Goal: Obtain resource: Download file/media

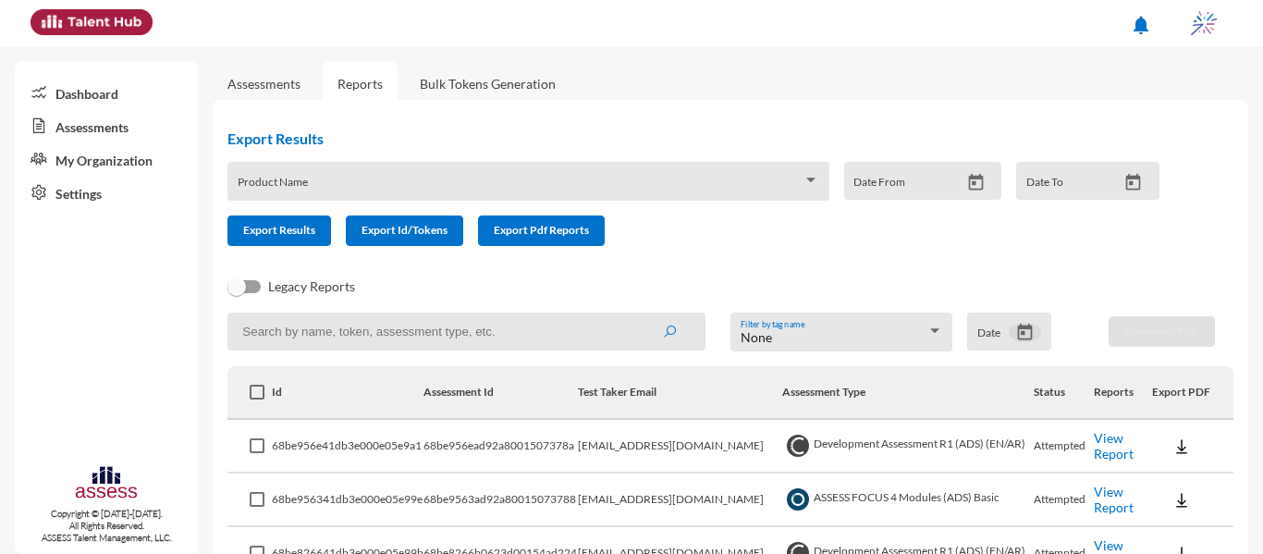
click at [1016, 342] on icon "Open calendar" at bounding box center [1024, 332] width 19 height 19
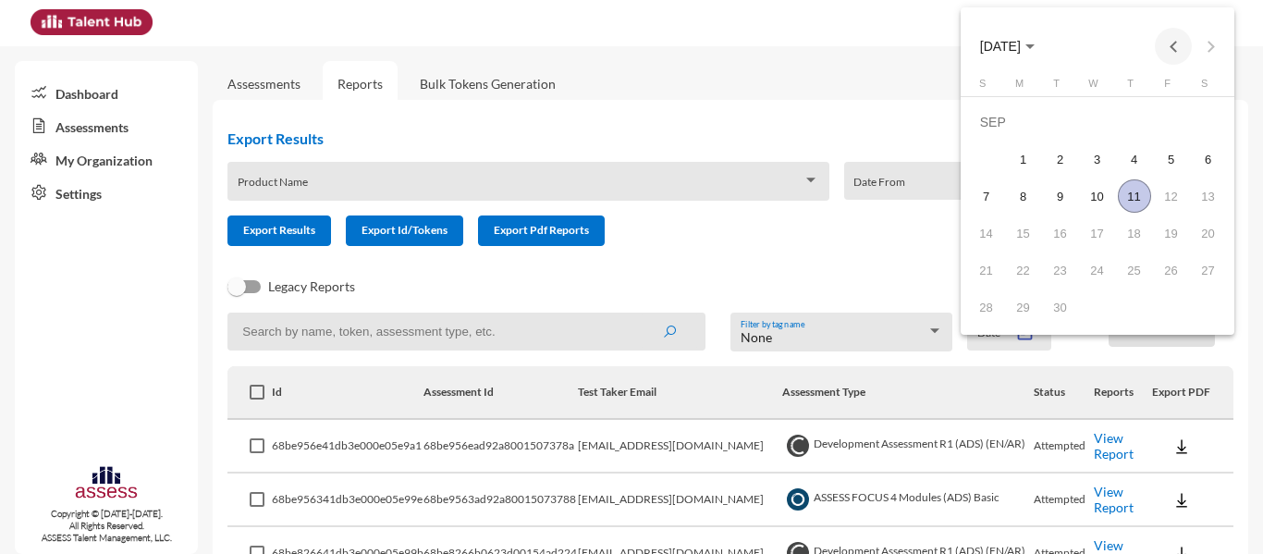
click at [1179, 40] on button "Previous month" at bounding box center [1173, 46] width 37 height 37
click at [1199, 48] on button "Next month" at bounding box center [1210, 46] width 37 height 37
click at [1140, 201] on div "10" at bounding box center [1134, 195] width 33 height 33
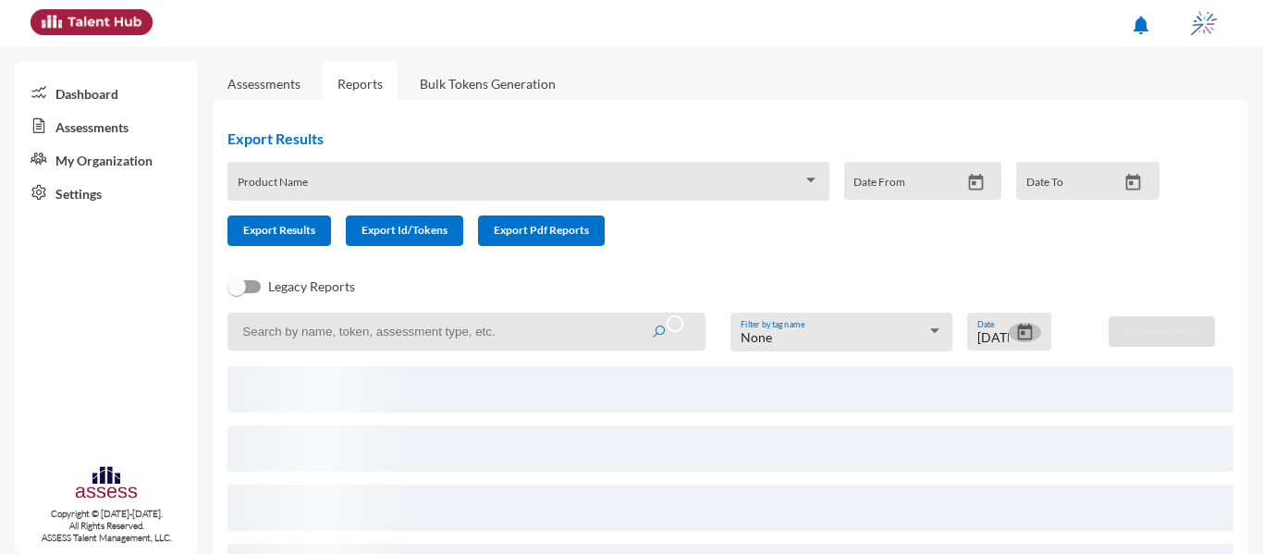
click at [1016, 337] on icon "Open calendar" at bounding box center [1024, 332] width 19 height 19
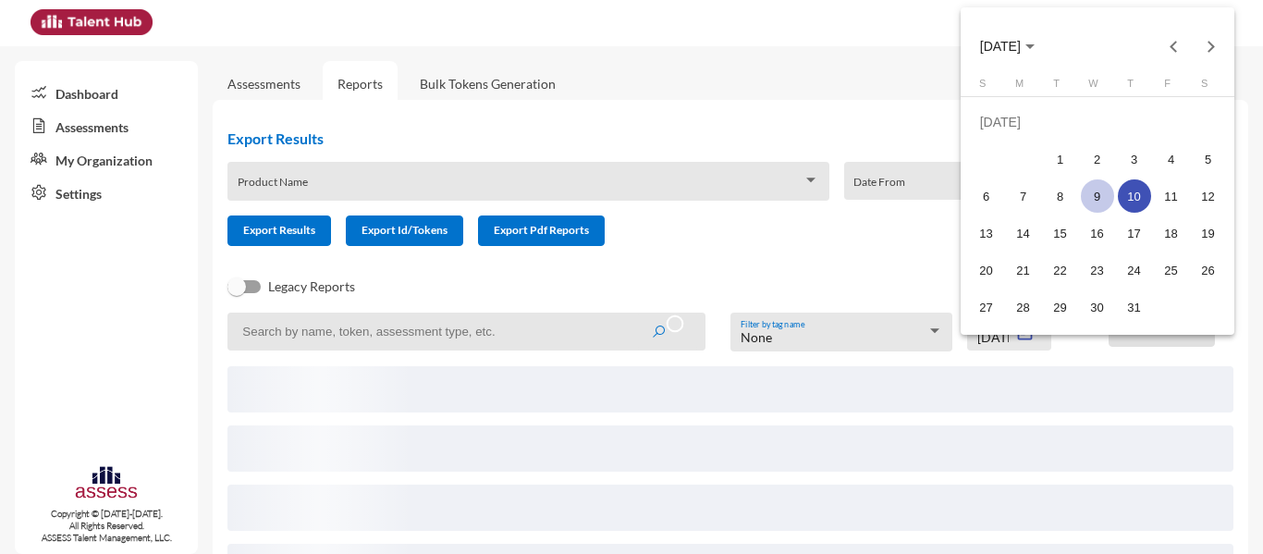
click at [1102, 202] on div "9" at bounding box center [1097, 195] width 33 height 33
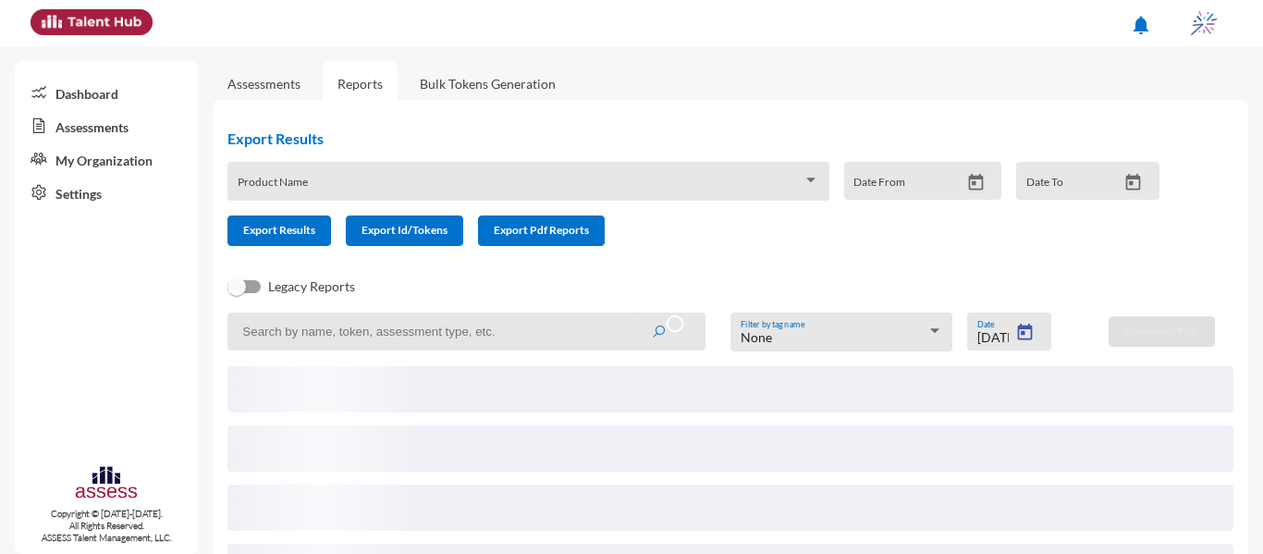
type input "7/9/2025"
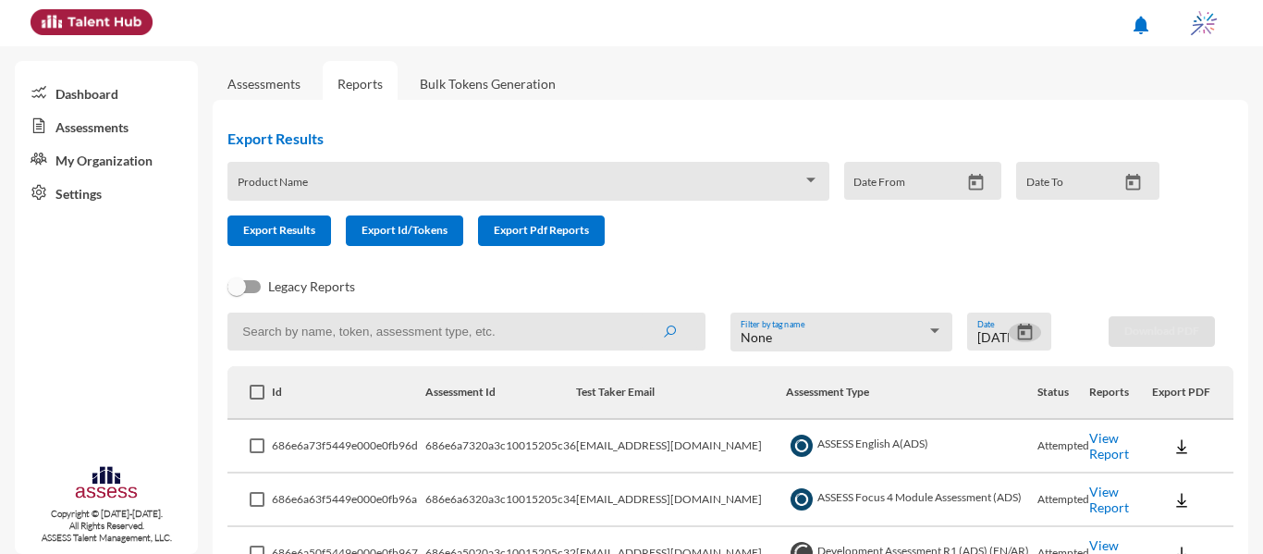
click at [374, 335] on input at bounding box center [466, 332] width 478 height 38
type input "int"
click at [640, 314] on button "submit" at bounding box center [669, 330] width 59 height 33
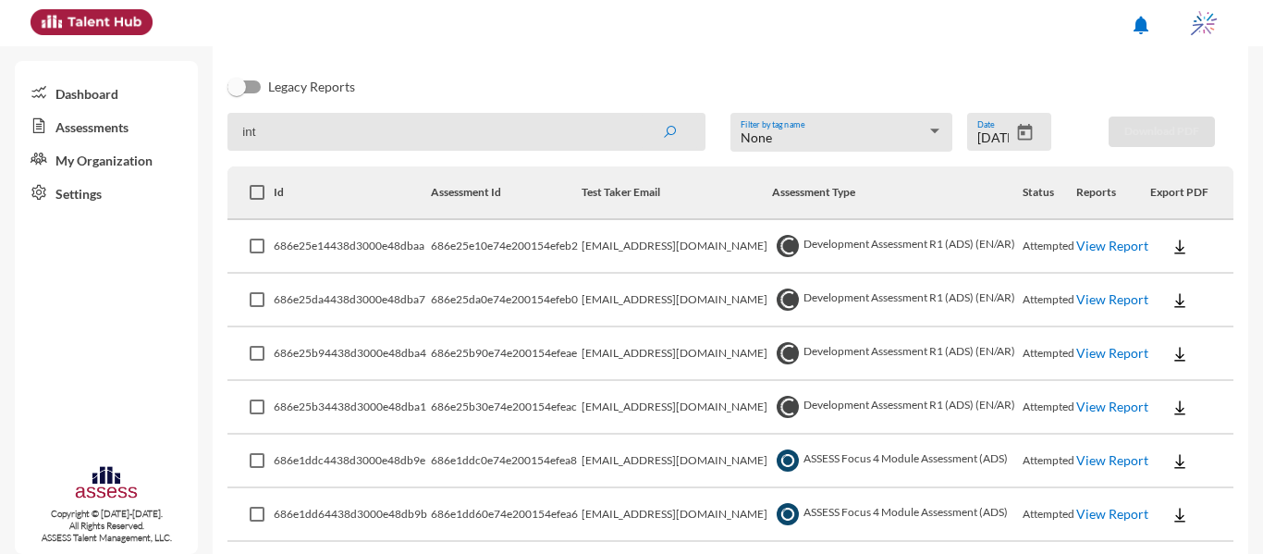
scroll to position [185, 0]
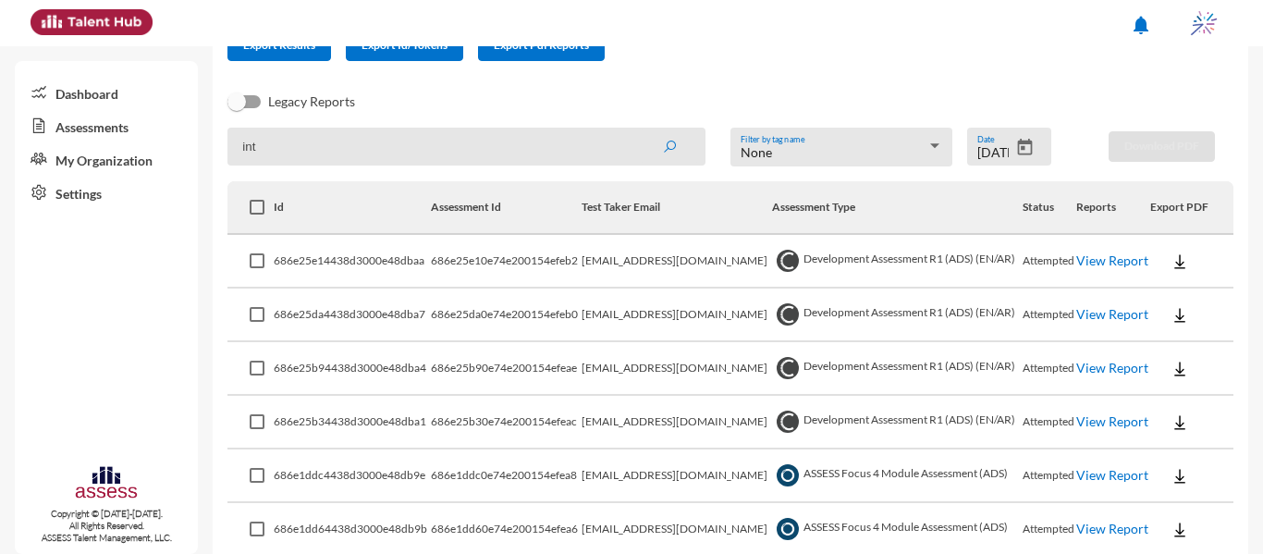
click at [1092, 268] on link "View Report" at bounding box center [1112, 260] width 72 height 16
click at [1092, 260] on link "View Report" at bounding box center [1112, 260] width 72 height 16
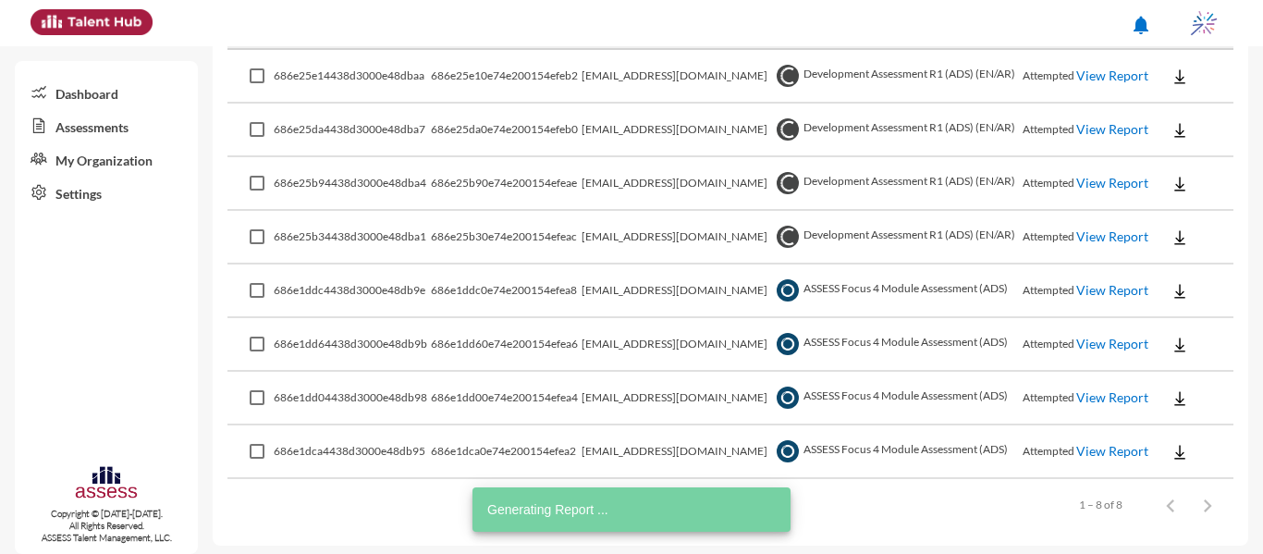
scroll to position [376, 0]
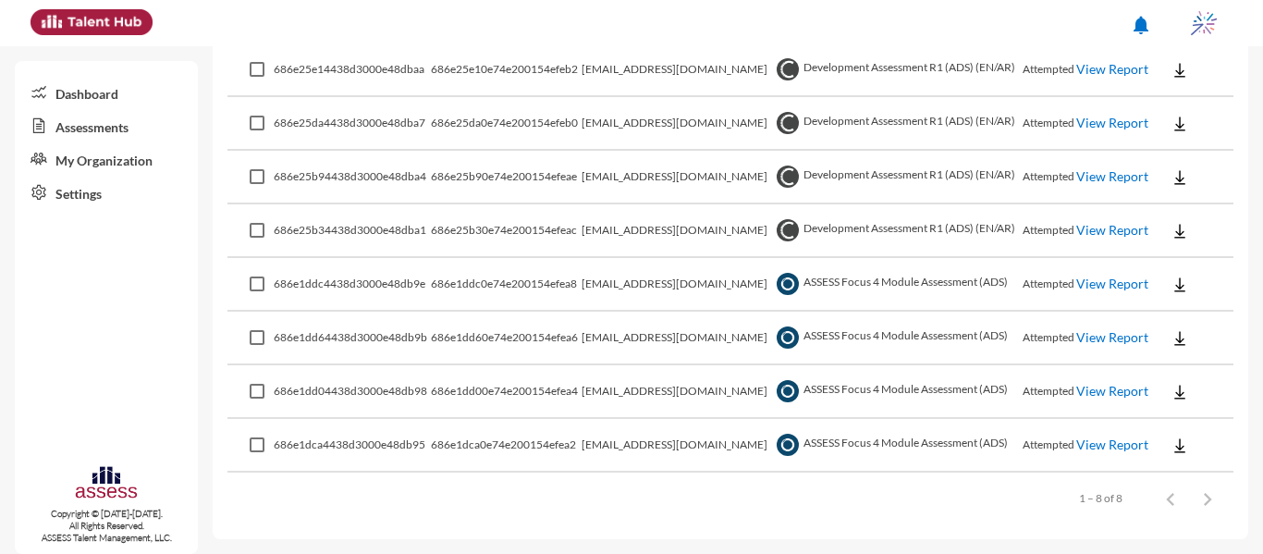
click at [1097, 445] on link "View Report" at bounding box center [1112, 444] width 72 height 16
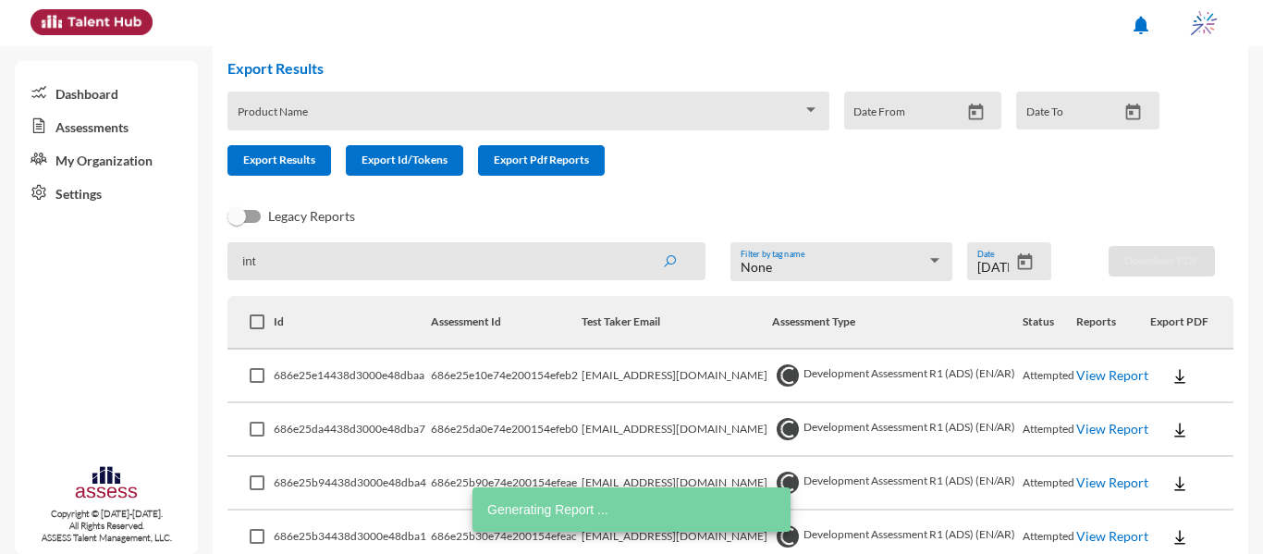
scroll to position [99, 0]
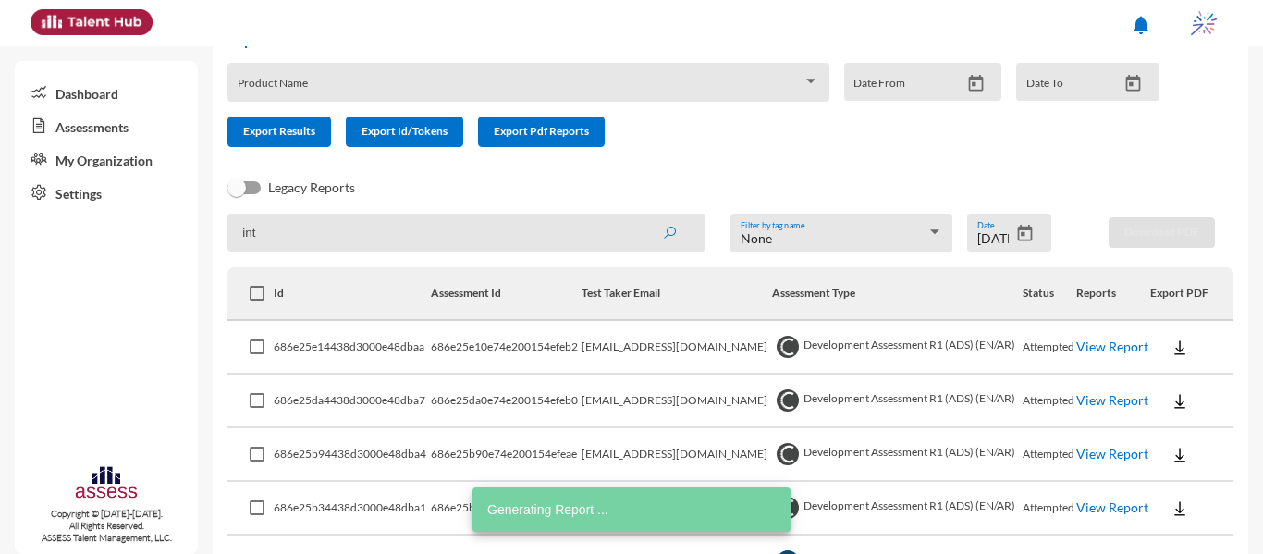
click at [1096, 398] on link "View Report" at bounding box center [1112, 400] width 72 height 16
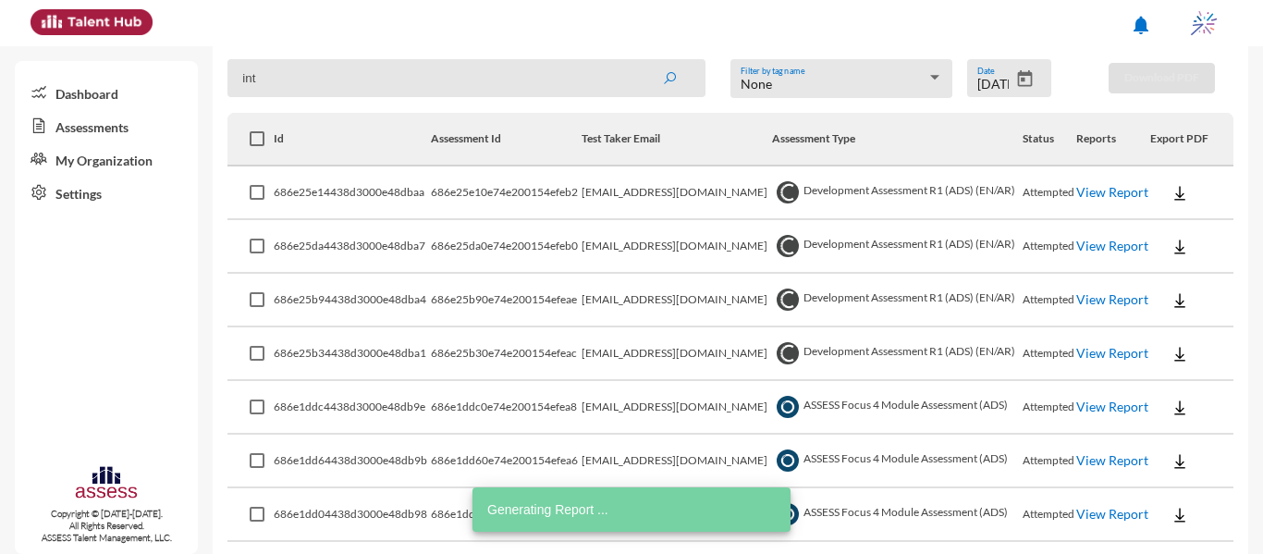
scroll to position [284, 0]
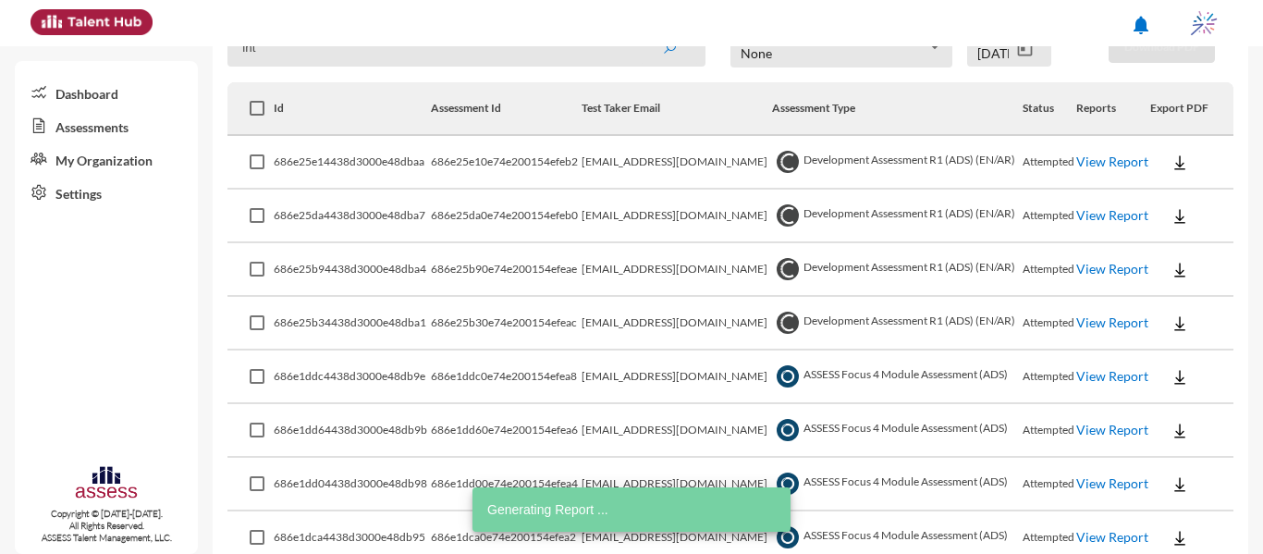
click at [1099, 277] on link "View Report" at bounding box center [1112, 269] width 72 height 16
click at [1088, 327] on link "View Report" at bounding box center [1112, 322] width 72 height 16
click at [1099, 433] on link "View Report" at bounding box center [1112, 430] width 72 height 16
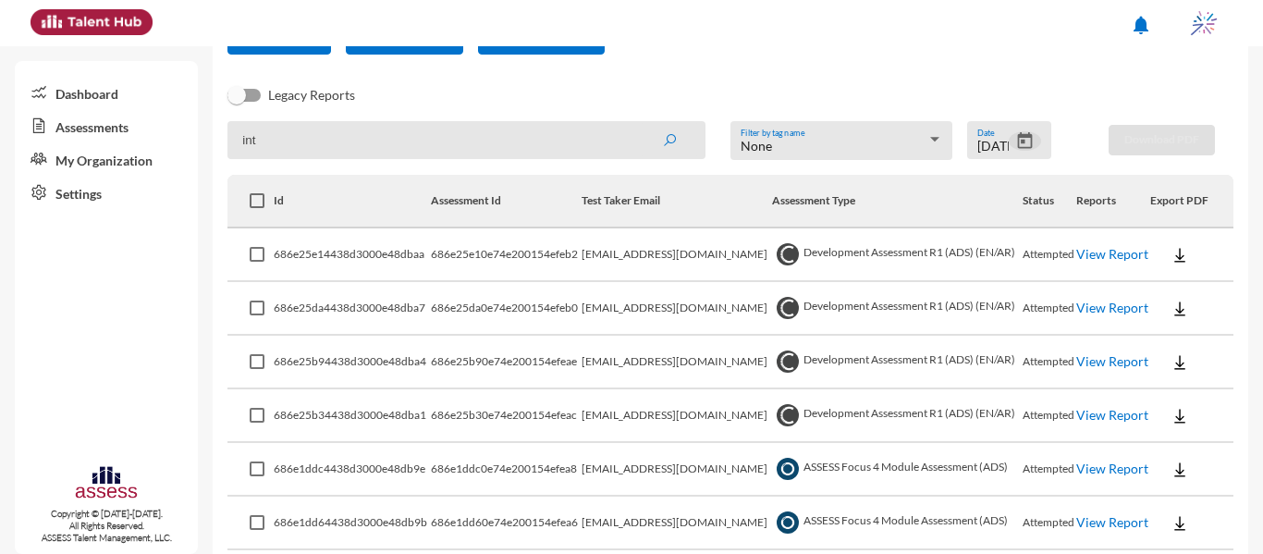
click at [1026, 139] on icon "Open calendar" at bounding box center [1024, 140] width 19 height 19
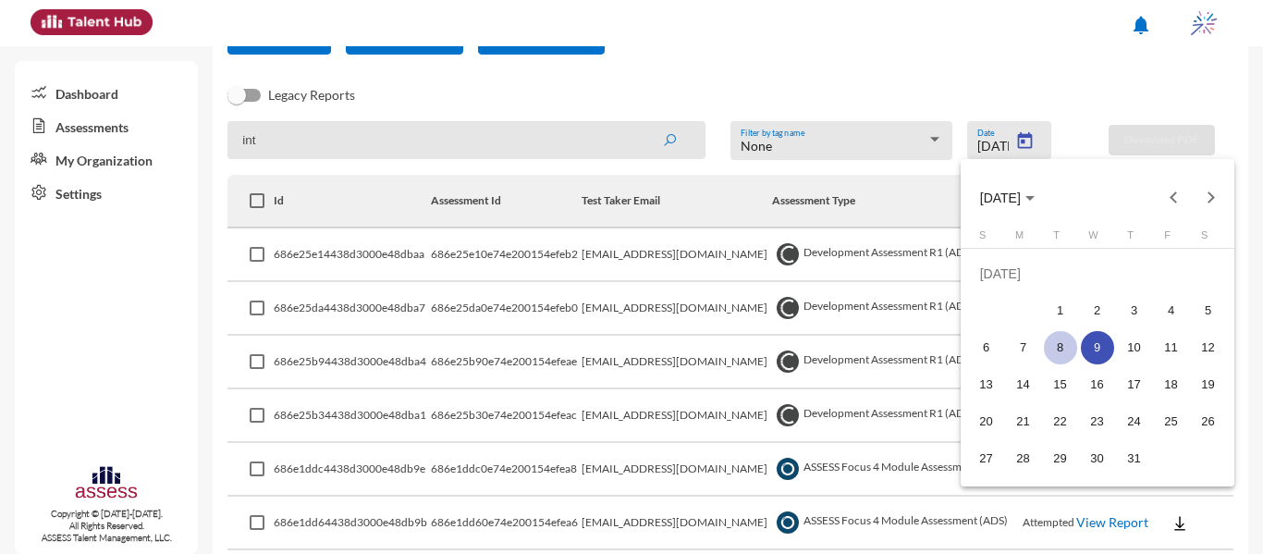
click at [1063, 348] on div "8" at bounding box center [1060, 347] width 33 height 33
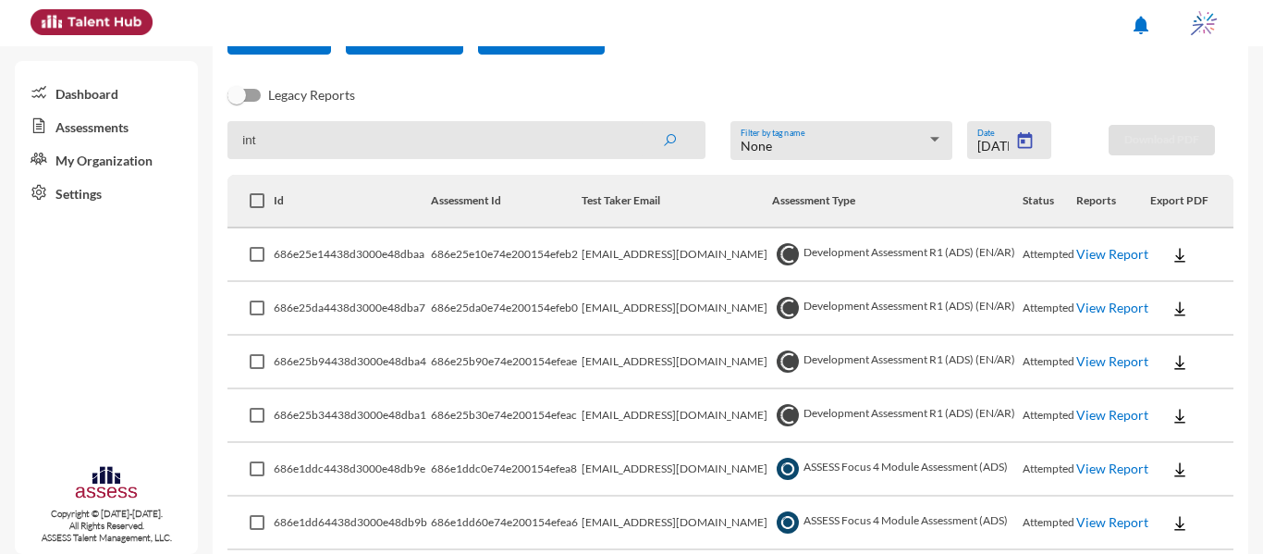
type input "7/8/2025"
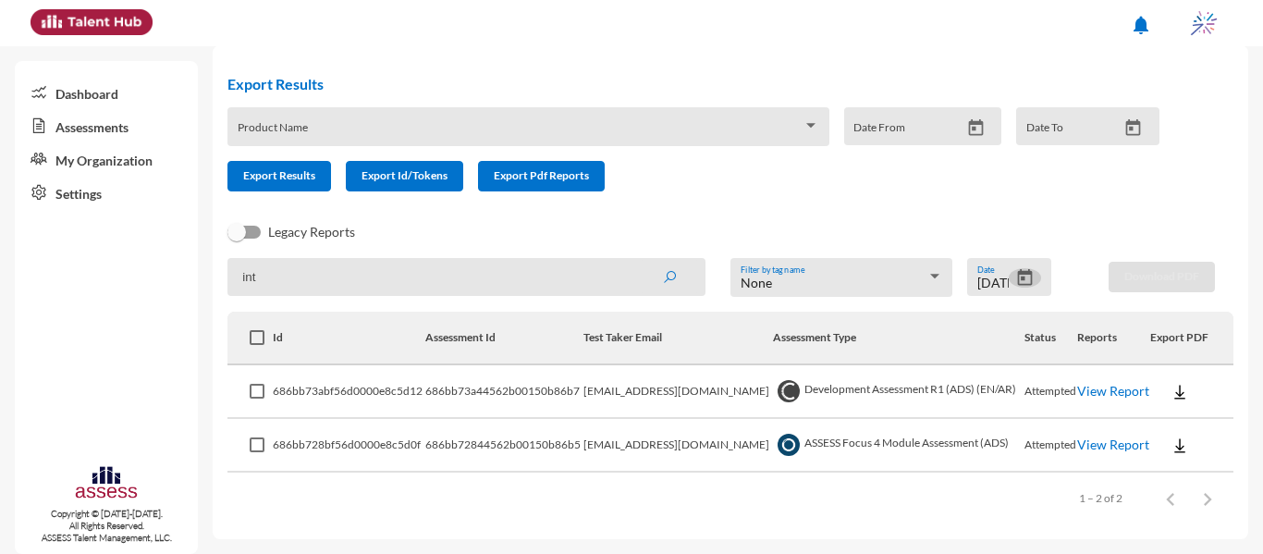
scroll to position [55, 0]
click at [1098, 390] on link "View Report" at bounding box center [1113, 391] width 72 height 16
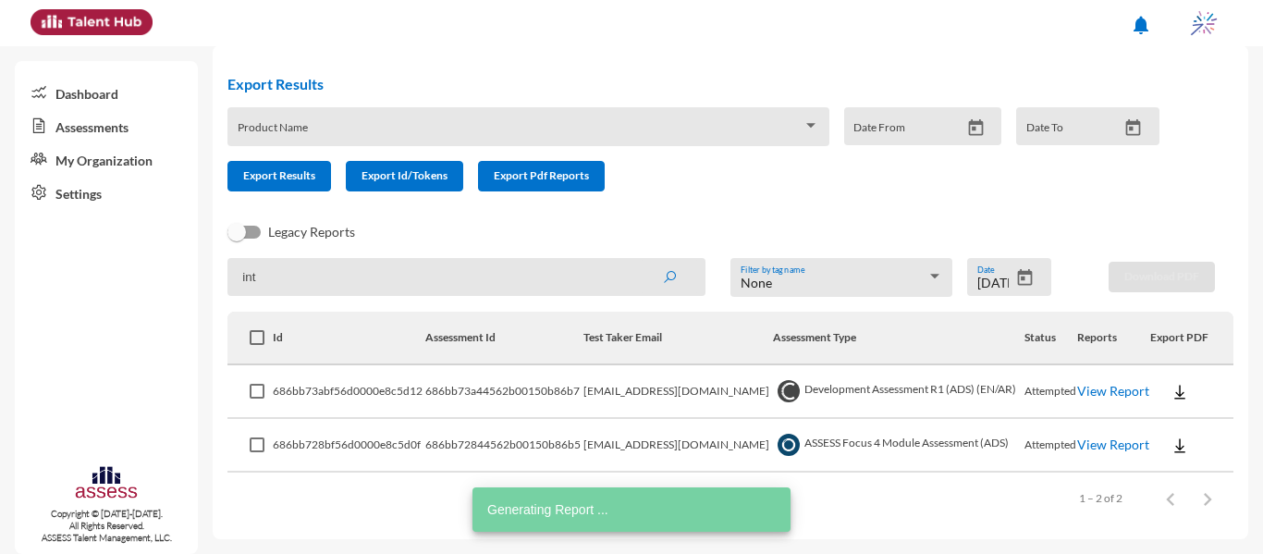
click at [1018, 273] on icon "Open calendar" at bounding box center [1025, 277] width 15 height 17
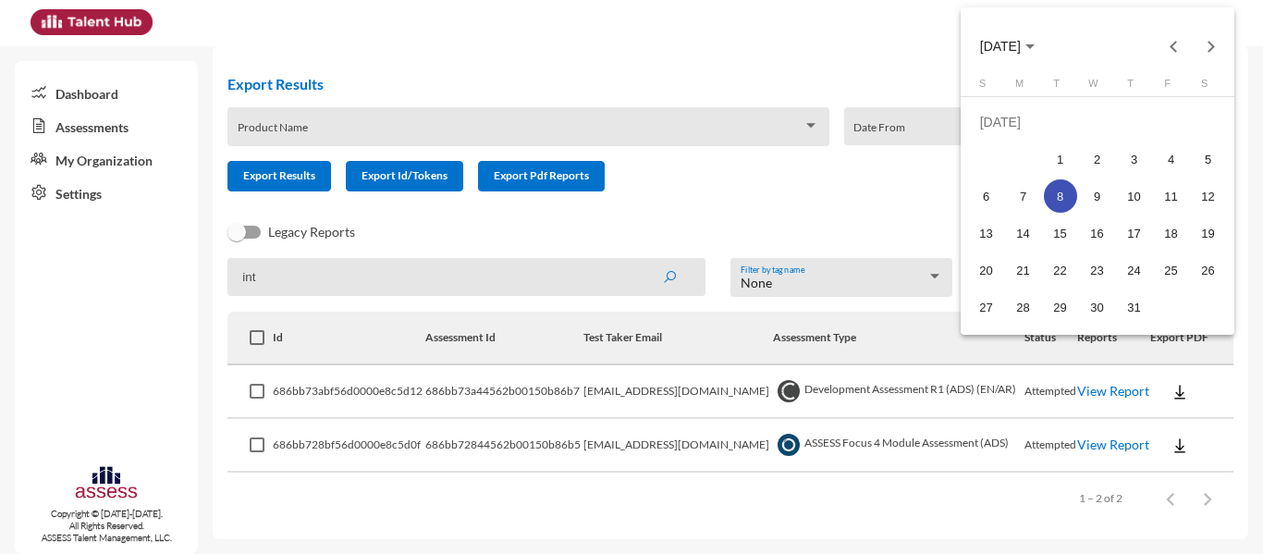
click at [770, 199] on div at bounding box center [631, 277] width 1263 height 554
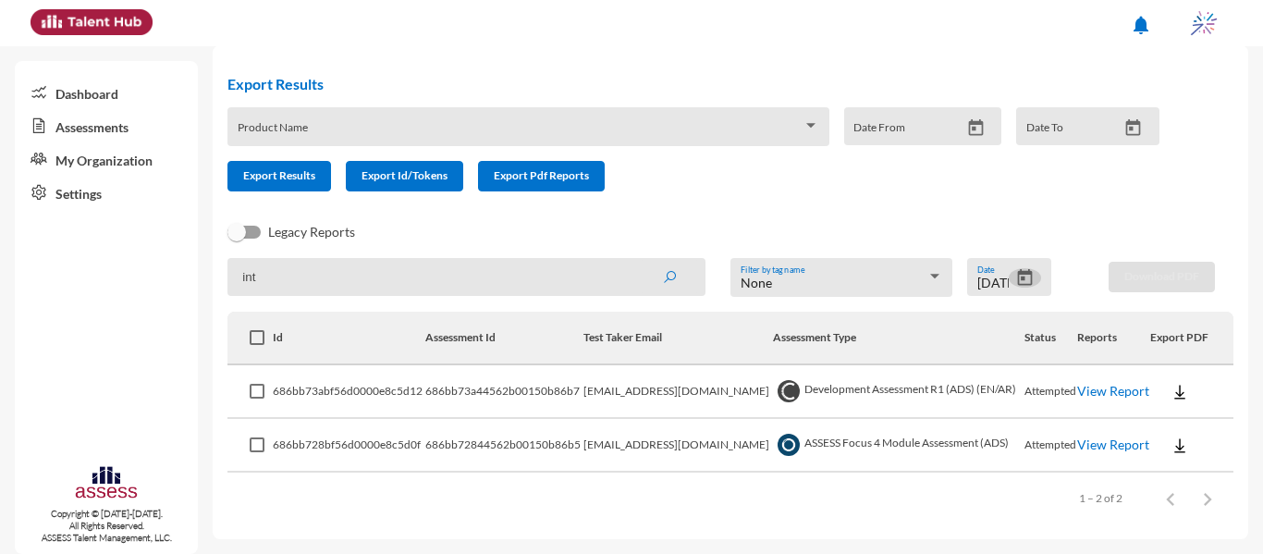
click at [778, 123] on div "Product Name" at bounding box center [529, 131] width 582 height 29
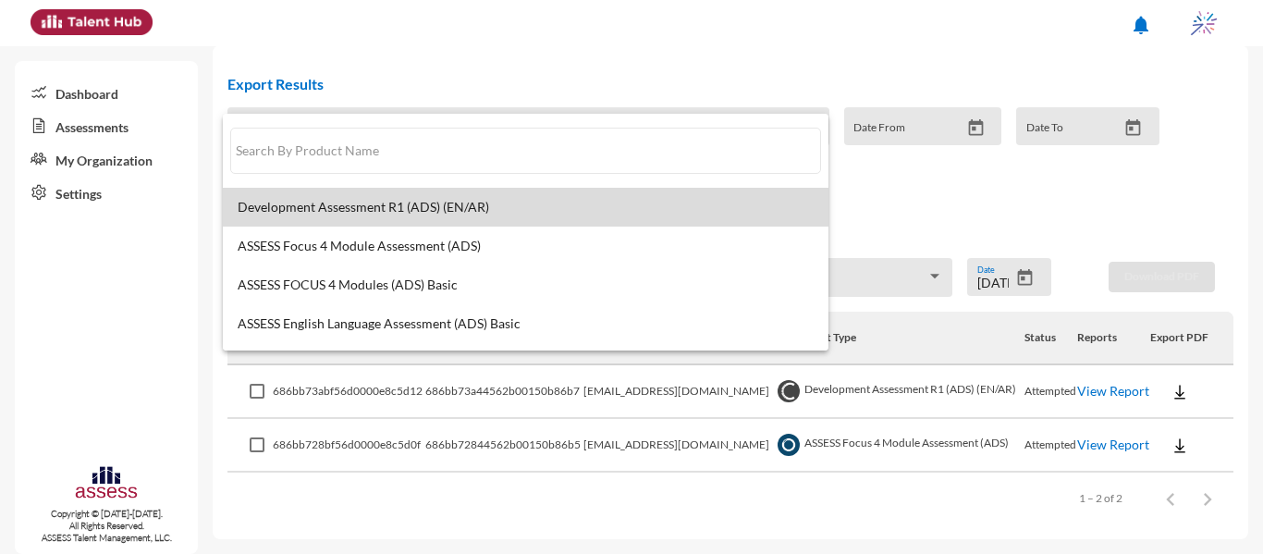
click at [633, 200] on span "Development Assessment R1 (ADS) (EN/AR)" at bounding box center [526, 207] width 576 height 15
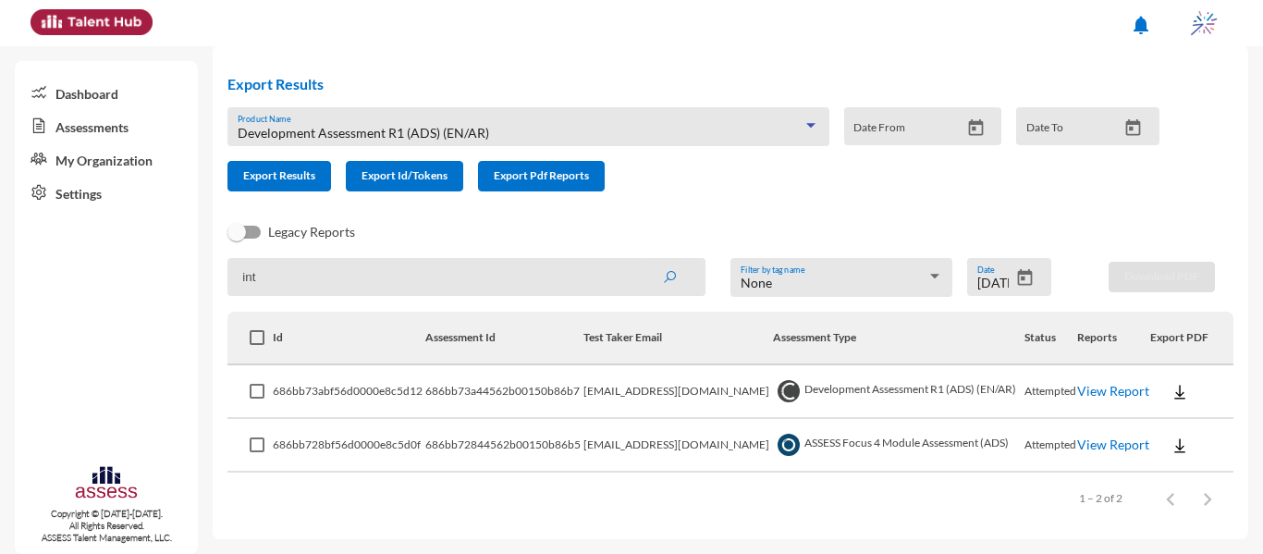
click at [990, 128] on div "Date From" at bounding box center [923, 126] width 158 height 38
click at [970, 123] on icon "Open calendar" at bounding box center [976, 126] width 15 height 17
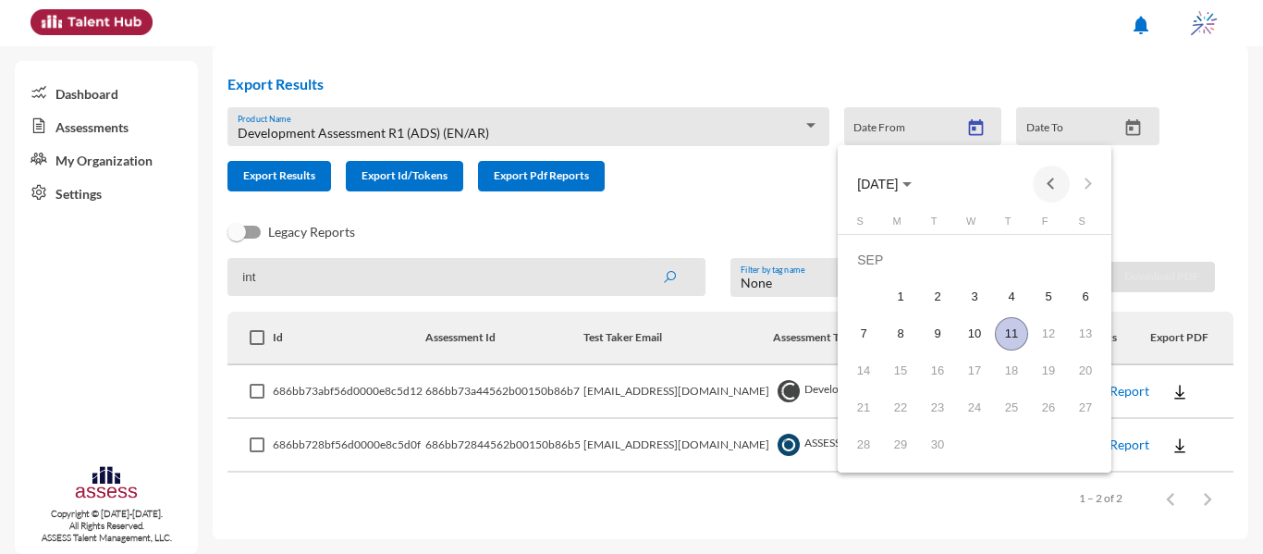
click at [1055, 180] on button "Previous month" at bounding box center [1051, 184] width 37 height 37
click at [1052, 180] on button "Previous month" at bounding box center [1051, 184] width 37 height 37
click at [1081, 196] on button "Next month" at bounding box center [1088, 184] width 37 height 37
click at [938, 301] on div "1" at bounding box center [937, 296] width 33 height 33
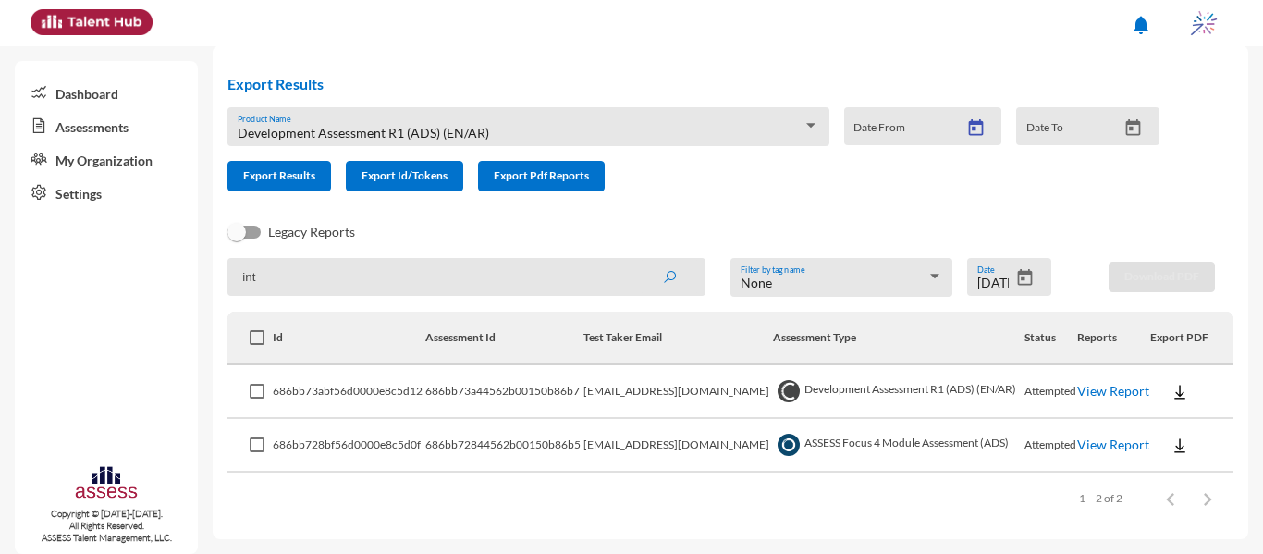
type input "7/1/2025"
click at [1125, 133] on icon "Open calendar" at bounding box center [1133, 127] width 19 height 19
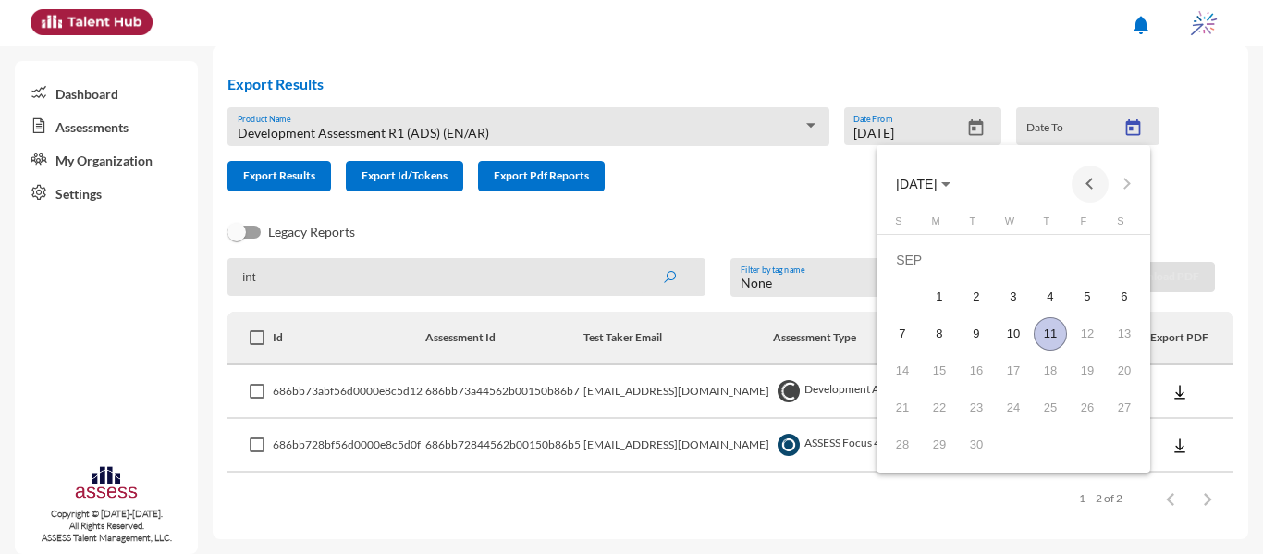
click at [1079, 183] on div "SEP 2025" at bounding box center [1013, 184] width 264 height 37
click at [1083, 184] on button "Previous month" at bounding box center [1090, 184] width 37 height 37
click at [972, 410] on div "26" at bounding box center [976, 407] width 33 height 33
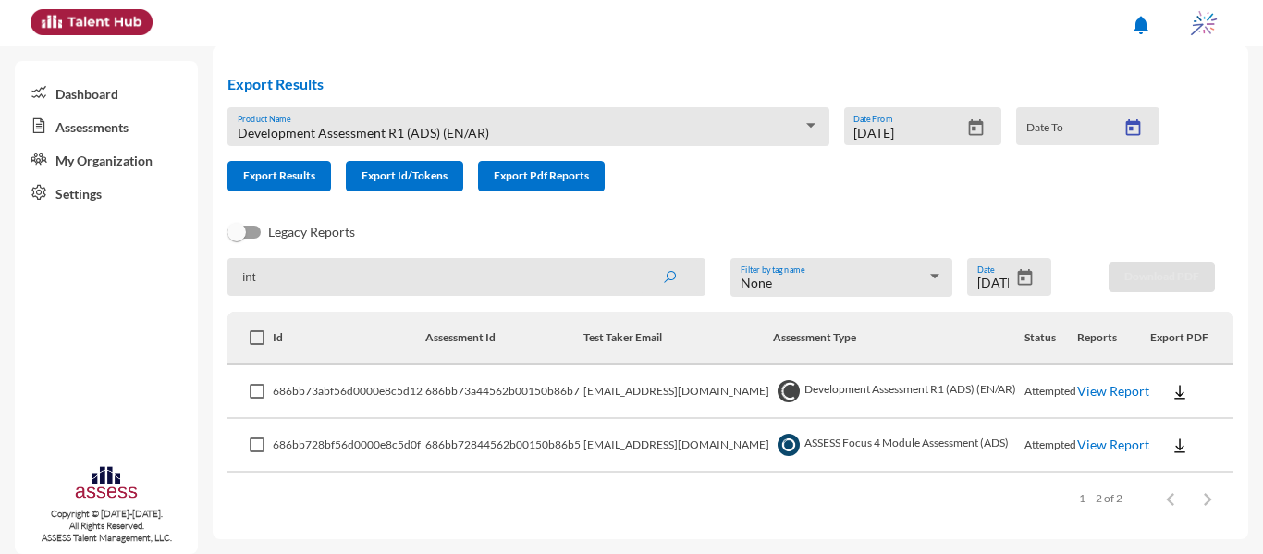
type input "8/26/2025"
click at [298, 170] on span "Export Results" at bounding box center [279, 175] width 72 height 14
